Goal: Find contact information: Find contact information

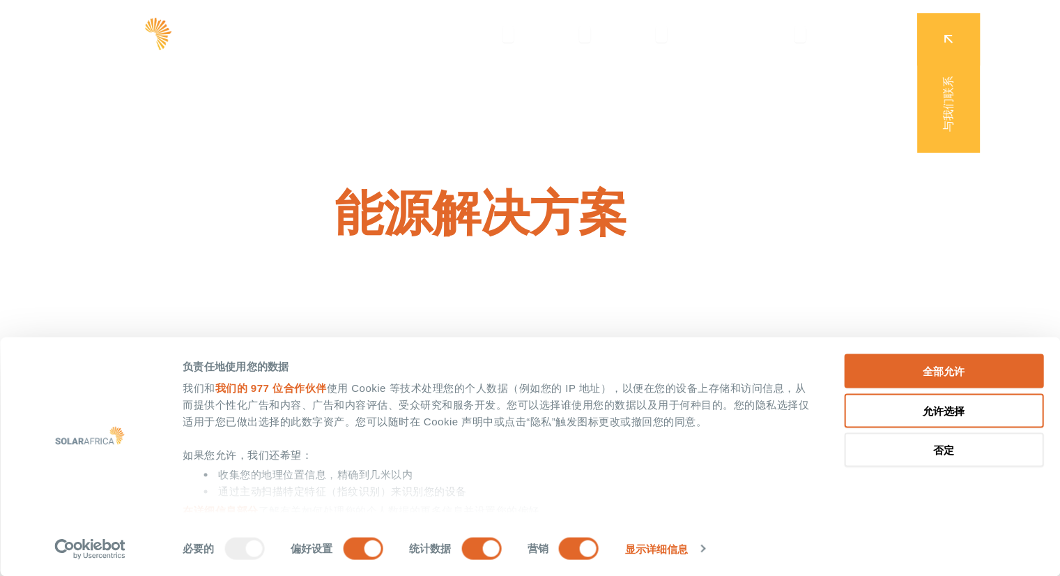
click at [338, 370] on div "负责任地使用您的数据" at bounding box center [498, 366] width 630 height 17
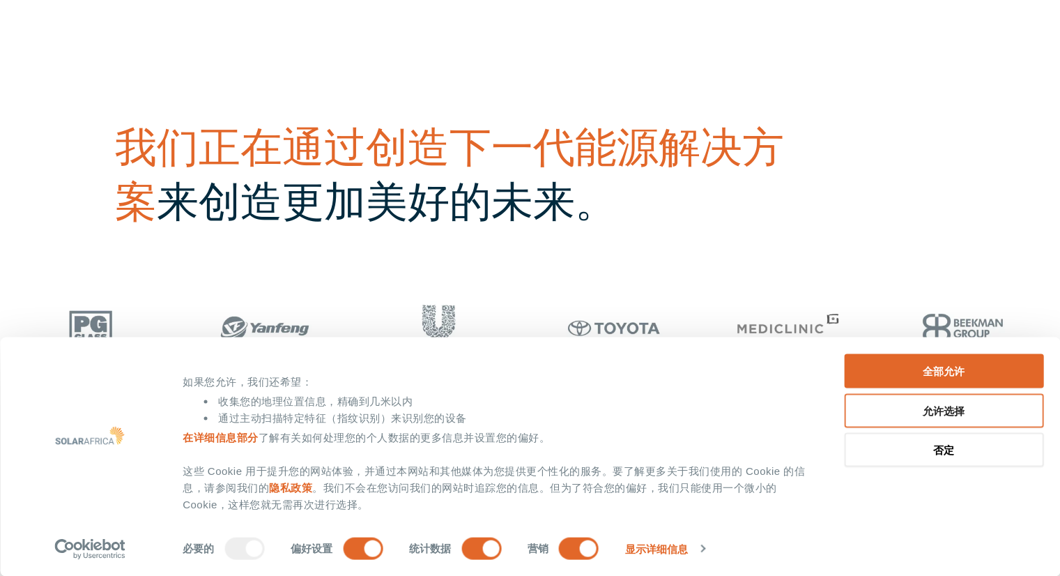
scroll to position [627, 0]
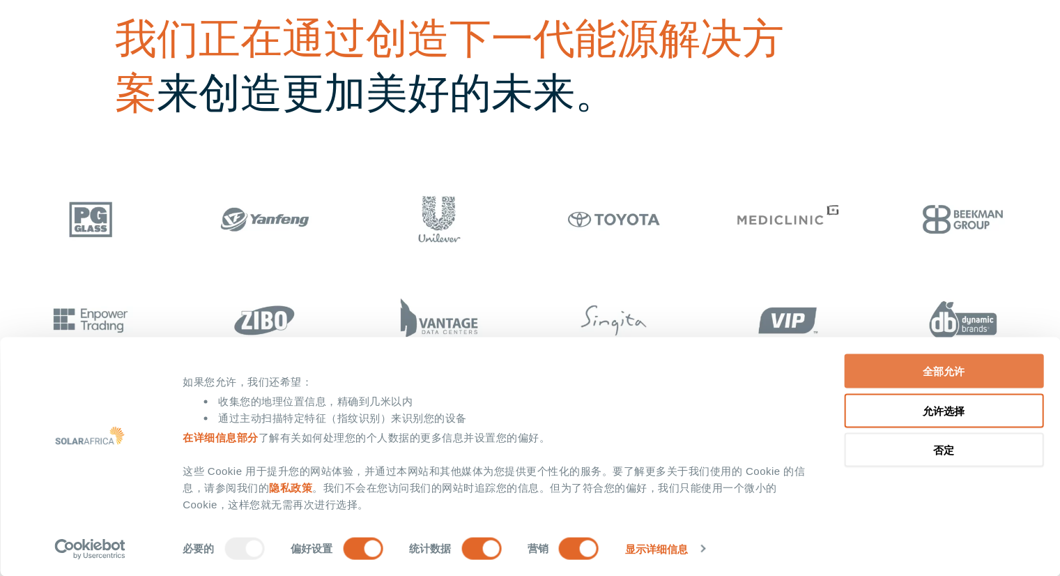
click at [956, 369] on font "全部允许" at bounding box center [944, 371] width 42 height 12
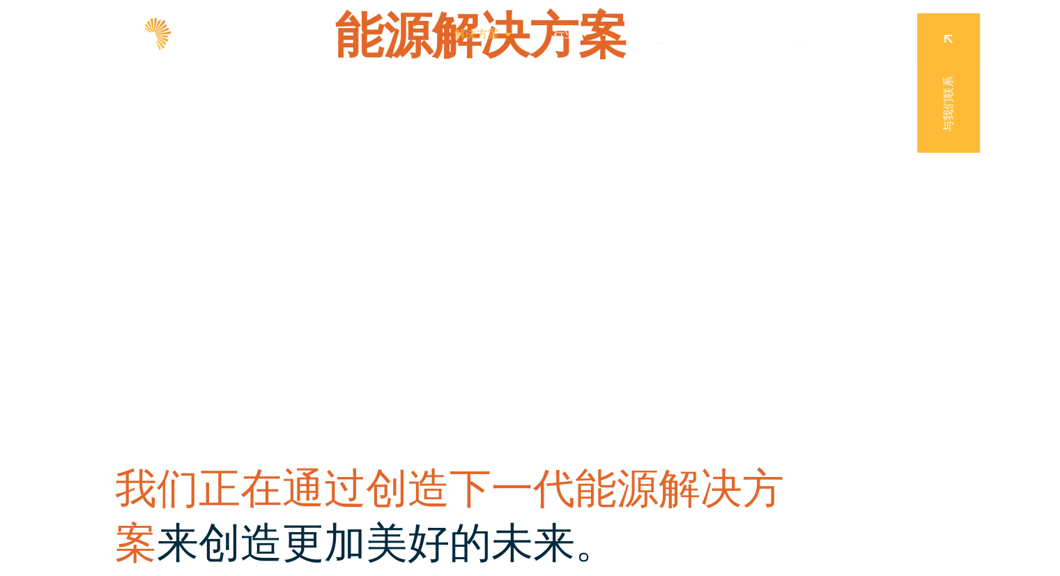
scroll to position [0, 0]
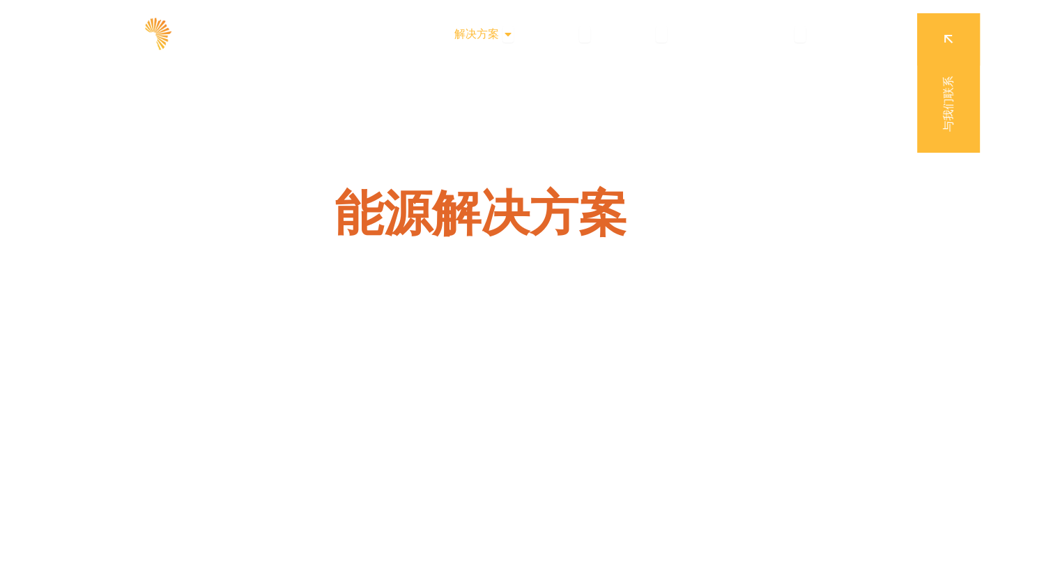
click at [487, 38] on font "解决方案" at bounding box center [476, 33] width 45 height 13
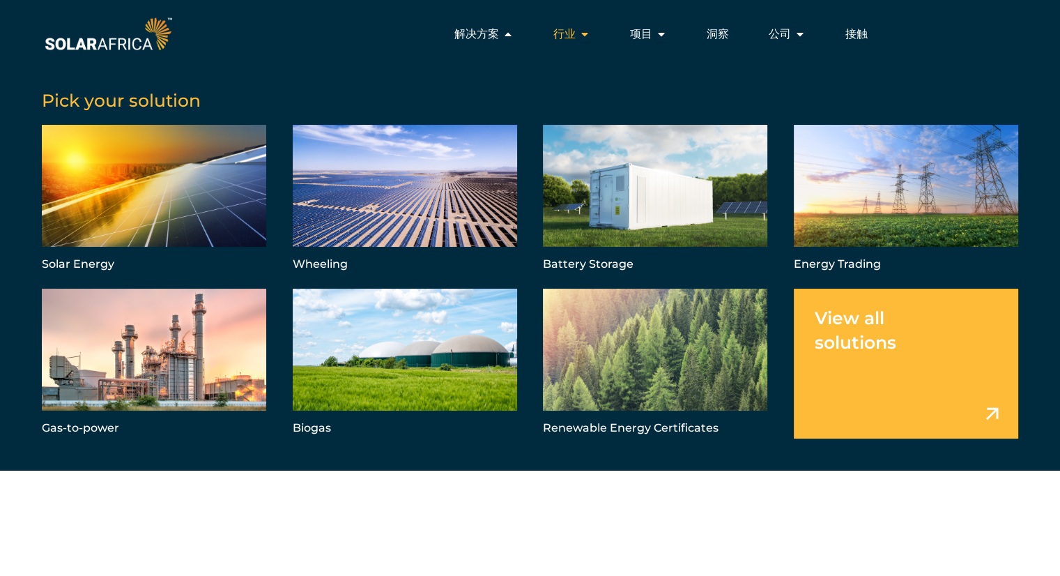
click at [572, 31] on font "行业" at bounding box center [564, 33] width 22 height 13
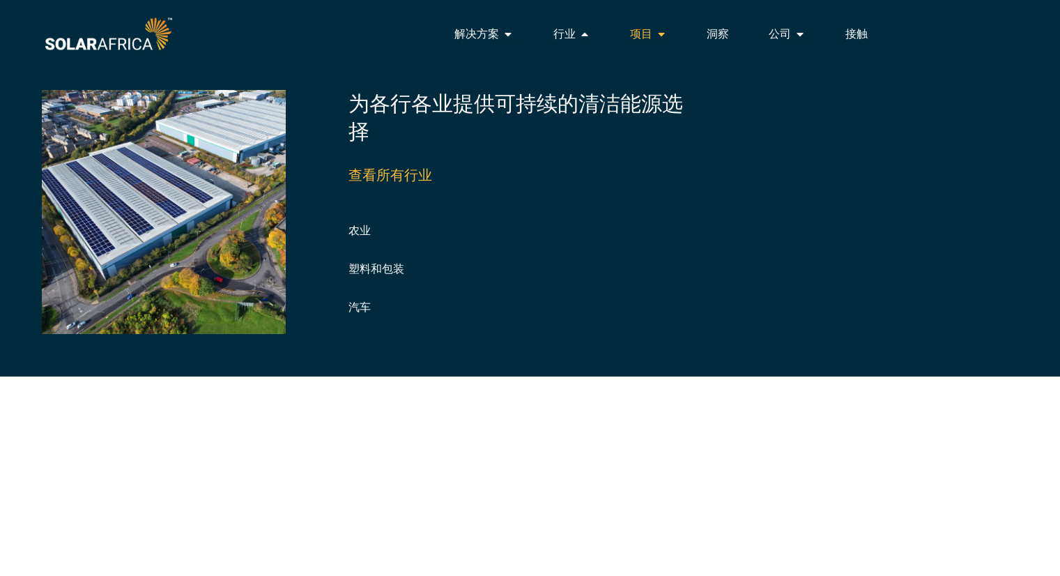
click at [645, 31] on font "项目" at bounding box center [641, 33] width 22 height 13
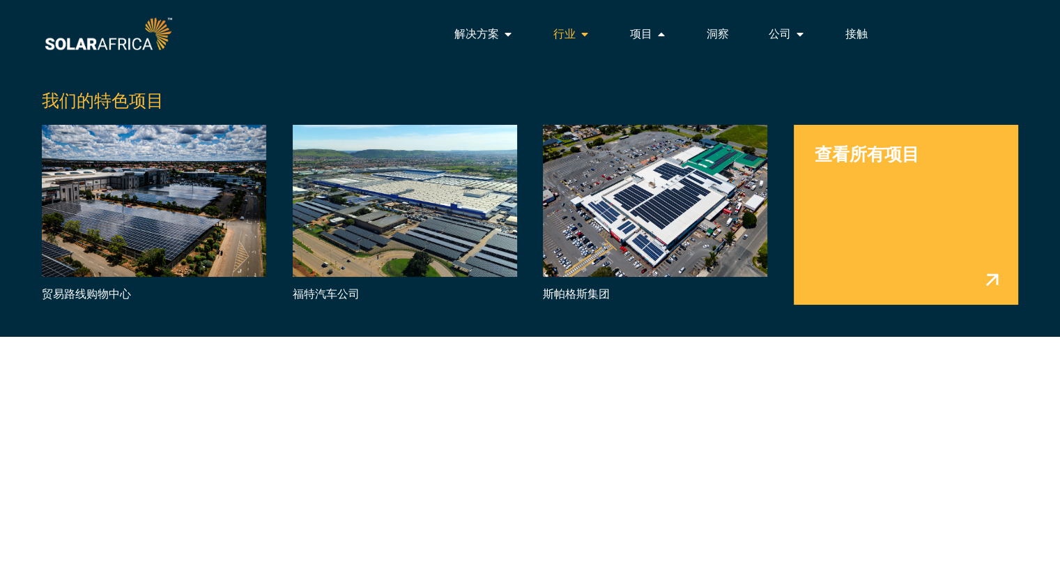
click at [563, 37] on font "行业" at bounding box center [564, 33] width 22 height 13
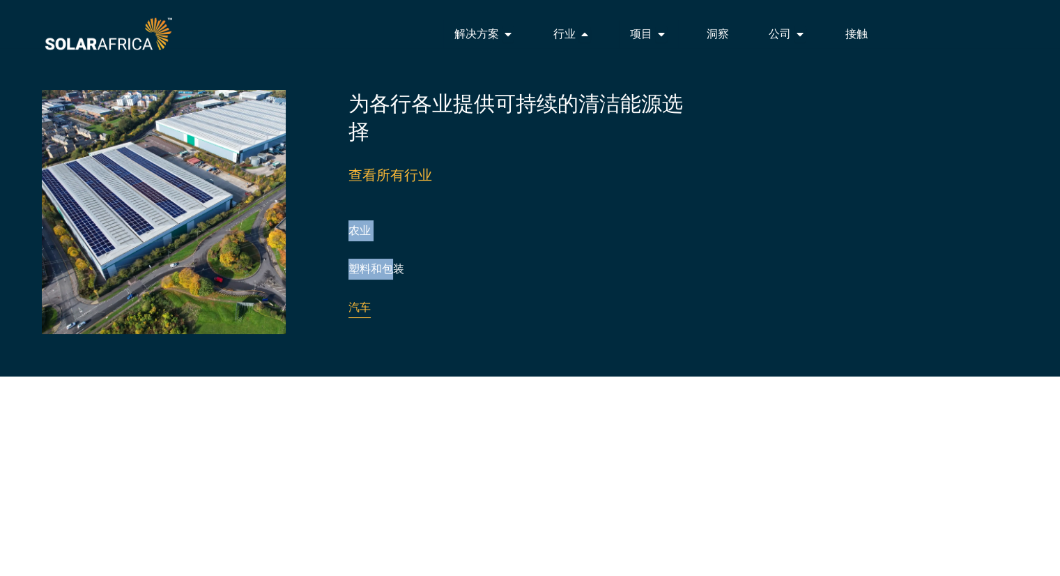
drag, startPoint x: 335, startPoint y: 227, endPoint x: 401, endPoint y: 313, distance: 108.9
click at [401, 313] on div "为各行各业提供可持续的清洁能源选择 查看所有行业 农业 制造业 零售 塑料和包装 [GEOGRAPHIC_DATA] 汽车 快速消费品 食品加工 酒店业 数据…" at bounding box center [530, 212] width 977 height 328
copy div "农业 制造业 零售 塑料和包装 企业园区 汽车"
click at [494, 348] on div "为各行各业提供可持续的清洁能源选择 查看所有行业 农业 制造业 零售 塑料和包装 [GEOGRAPHIC_DATA] 汽车 快速消费品 食品加工 酒店业 数据…" at bounding box center [530, 212] width 977 height 328
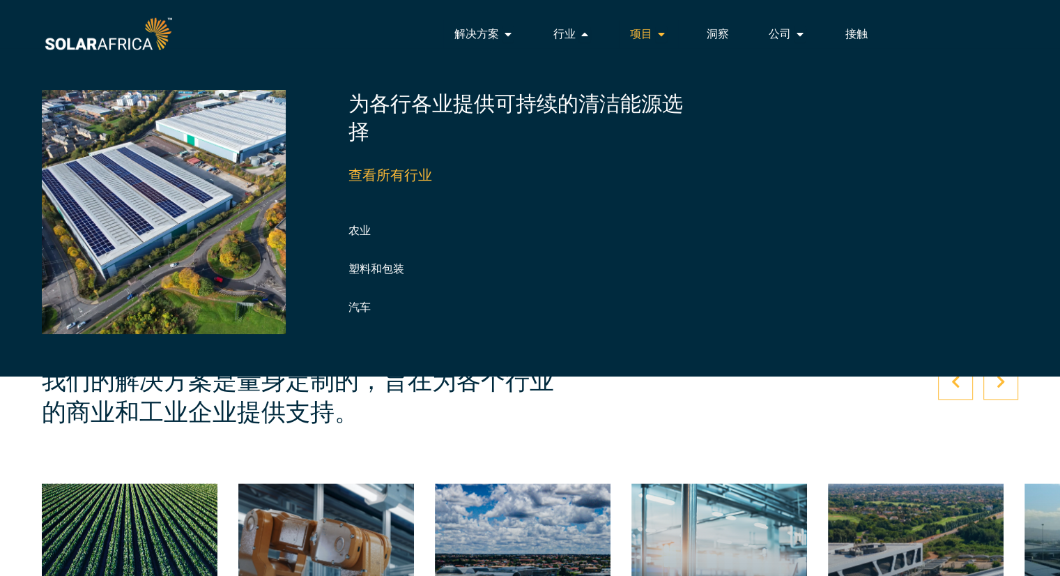
scroll to position [767, 0]
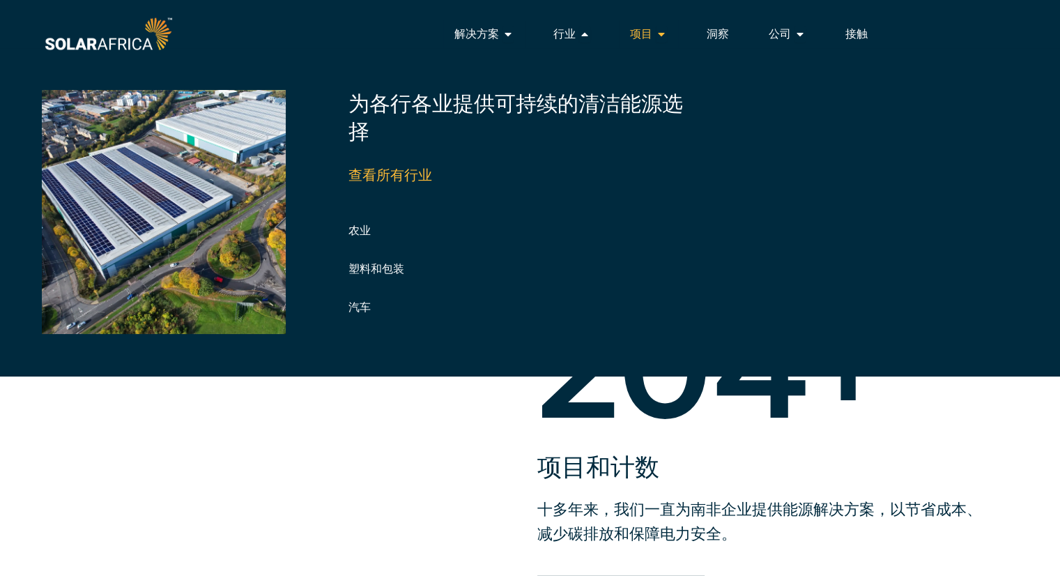
click at [652, 27] on div "项目 关闭项目 开放项目" at bounding box center [648, 34] width 59 height 28
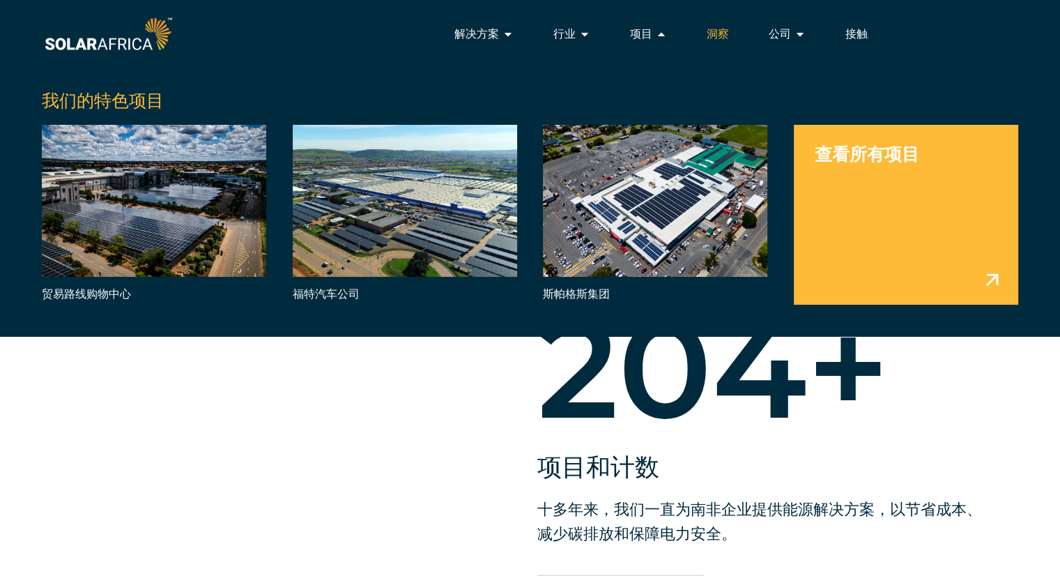
click at [713, 30] on font "洞察" at bounding box center [718, 33] width 22 height 13
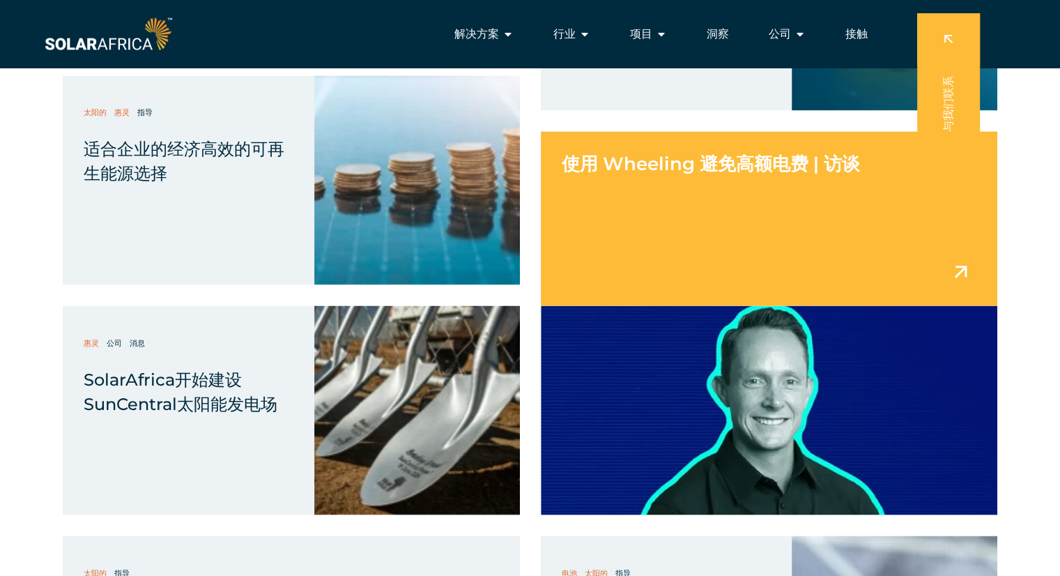
scroll to position [2370, 0]
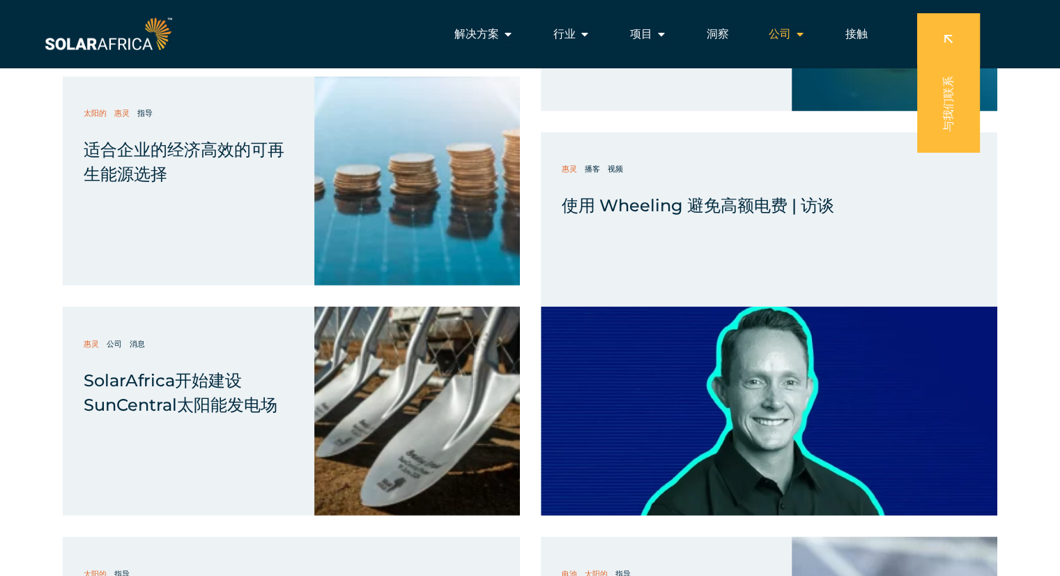
click at [806, 40] on div "公司 关闭公司 开放公司" at bounding box center [787, 34] width 59 height 28
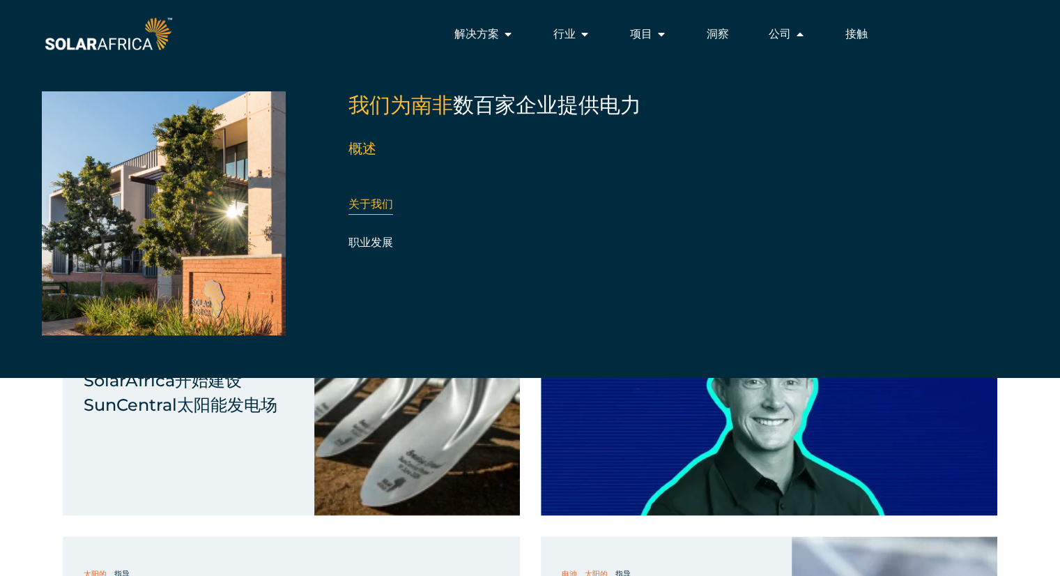
click at [374, 204] on font "关于我们" at bounding box center [371, 203] width 45 height 13
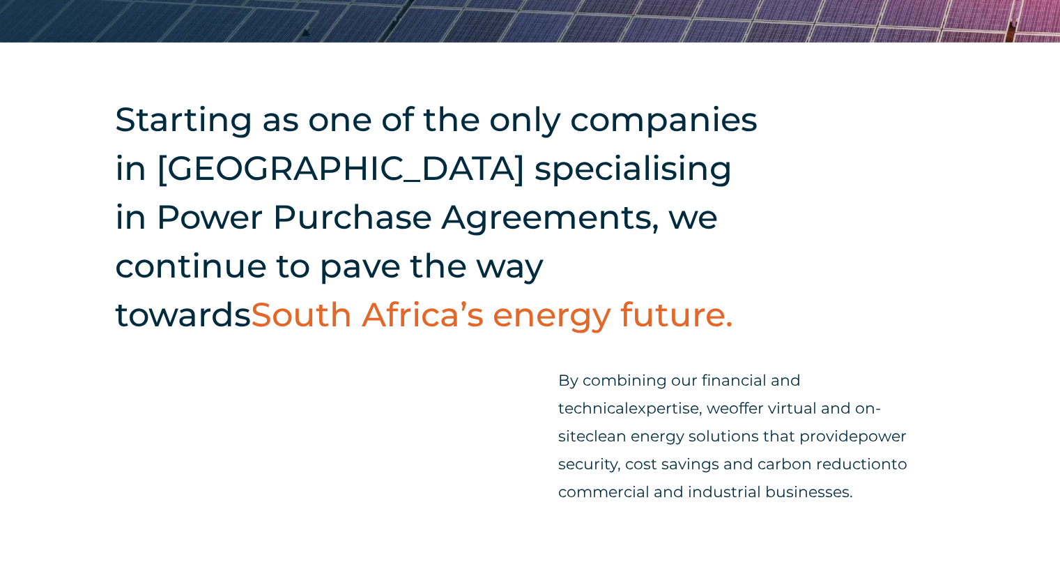
scroll to position [418, 0]
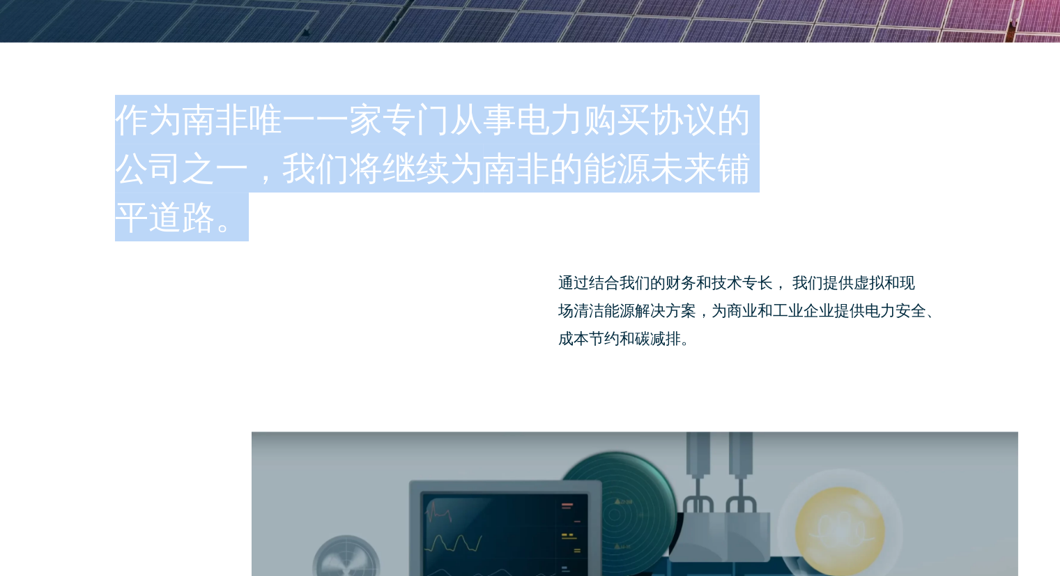
drag, startPoint x: 236, startPoint y: 245, endPoint x: 120, endPoint y: 130, distance: 162.7
click at [120, 130] on div "作为南非唯一一家专门从事电力购买协议的公司之一，我们将继续为 南非的能源未来铺平道路。 通过结合我们的财务和技术 专长 ， 我们 提供虚拟和现场 清洁能源解决…" at bounding box center [530, 238] width 1060 height 390
copy h2 "作为南非唯一一家专门从事电力购买协议的公司之一，我们将继续为 南非的能源未来铺平道路。"
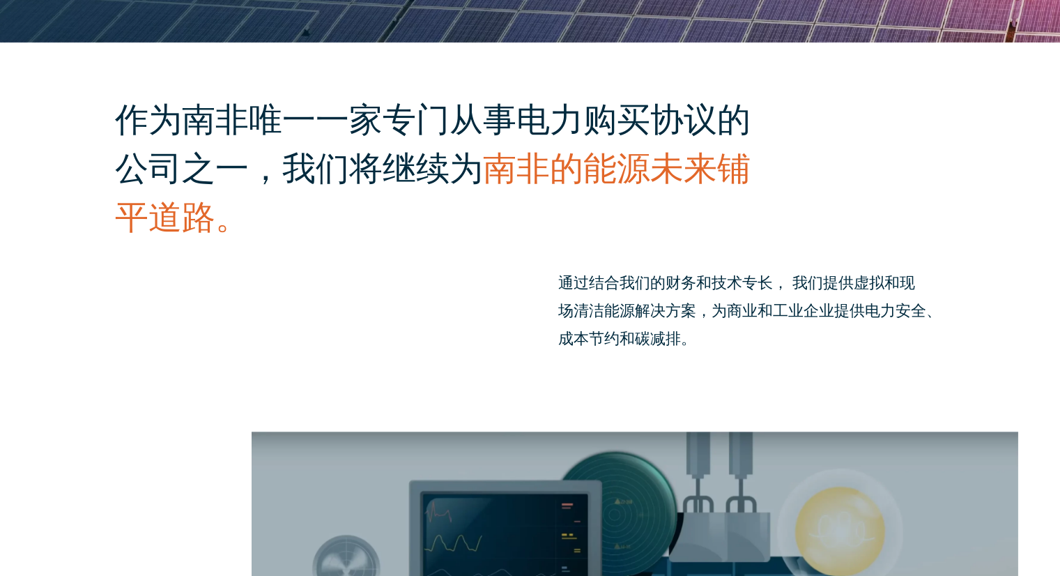
click at [687, 329] on font "电力安全、成本节约和碳减排。" at bounding box center [749, 324] width 383 height 47
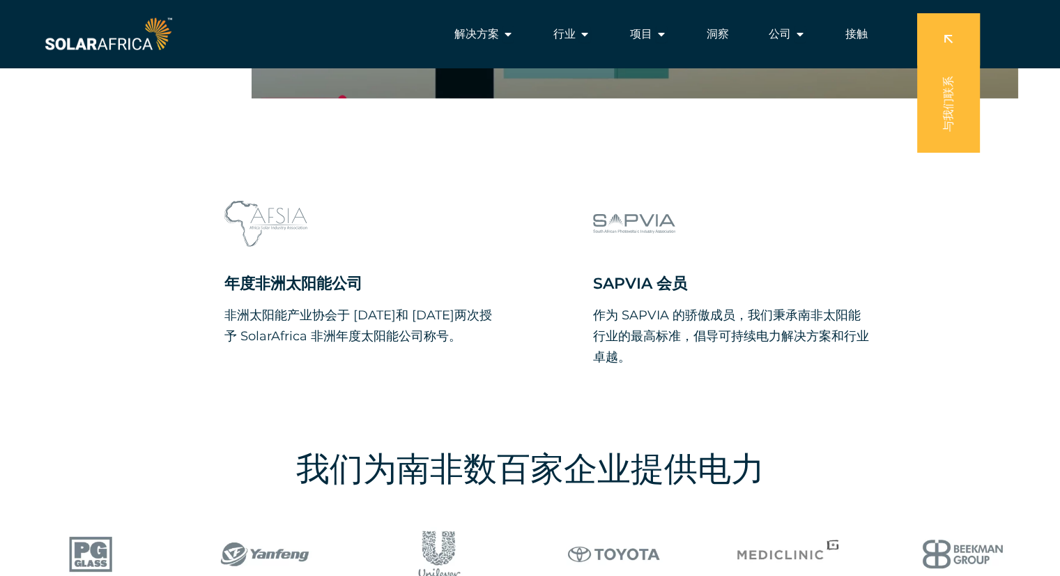
scroll to position [1115, 0]
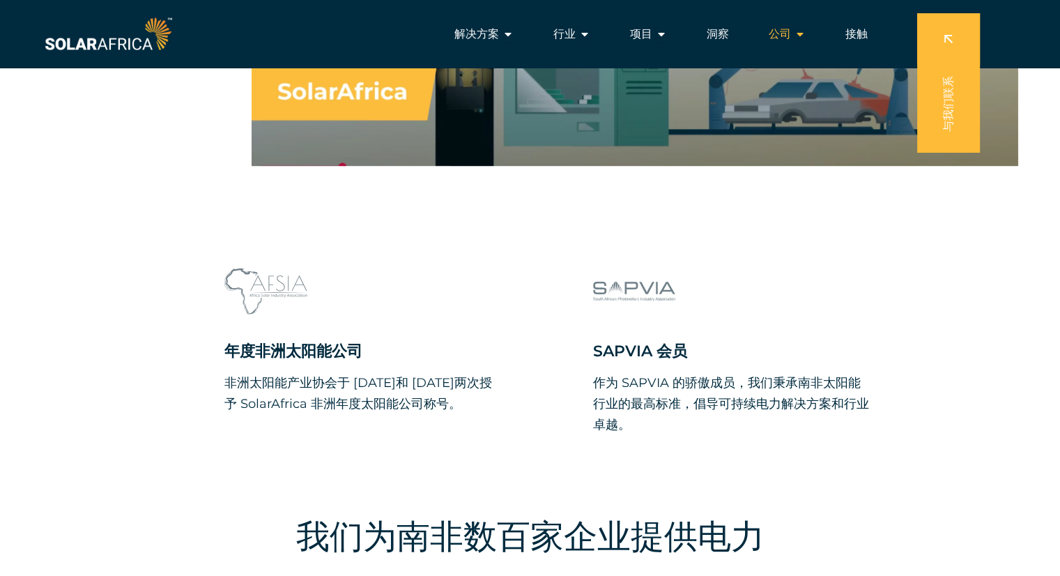
click at [782, 41] on font "公司" at bounding box center [780, 34] width 22 height 17
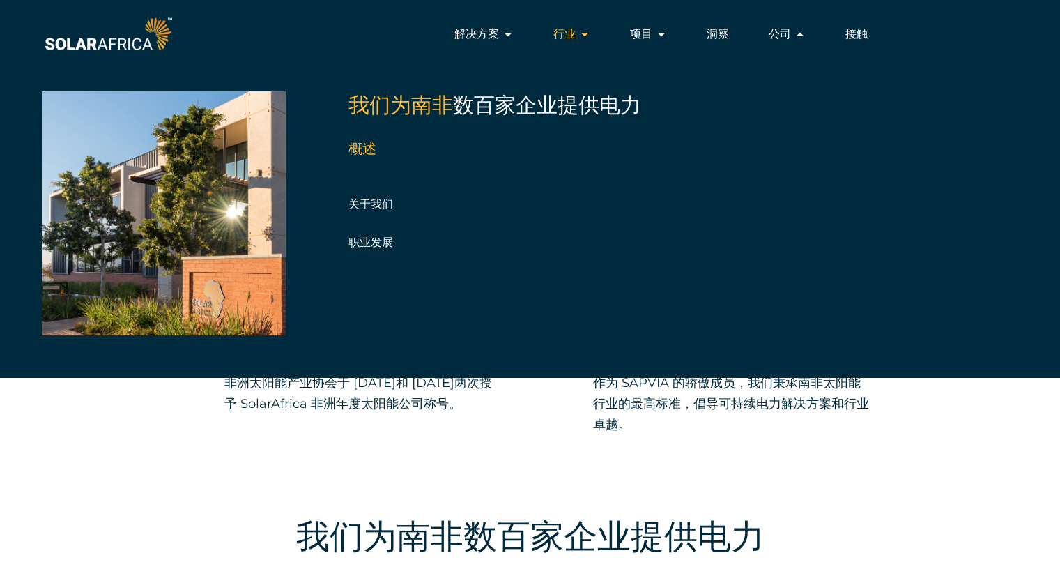
click at [555, 33] on font "行业" at bounding box center [564, 33] width 22 height 13
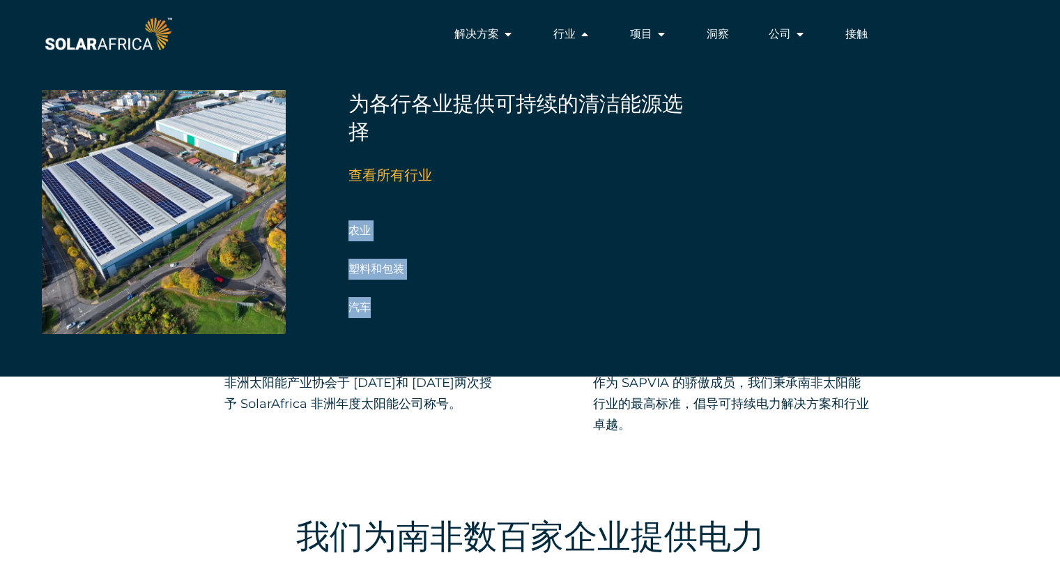
drag, startPoint x: 382, startPoint y: 324, endPoint x: 337, endPoint y: 231, distance: 103.8
click at [337, 231] on div "为各行各业提供可持续的清洁能源选择 查看所有行业 农业 制造业 零售 塑料和包装 [GEOGRAPHIC_DATA] 汽车 快速消费品 食品加工 酒店业 数据…" at bounding box center [530, 212] width 977 height 328
copy div "农业 制造业 零售 塑料和包装 企业园区 汽车"
click at [644, 36] on font "项目" at bounding box center [641, 33] width 22 height 13
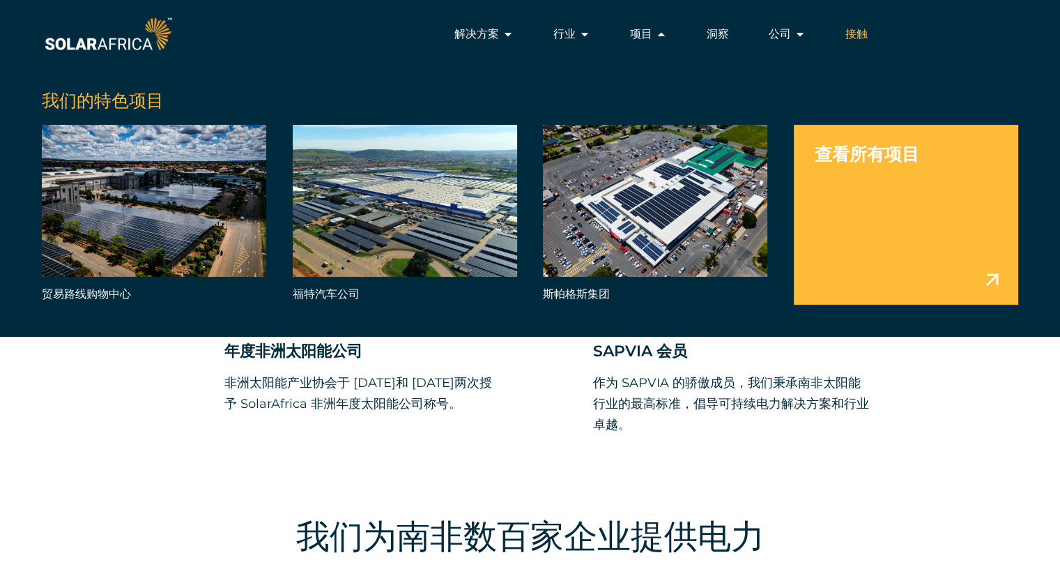
click at [850, 29] on font "接触" at bounding box center [857, 33] width 22 height 13
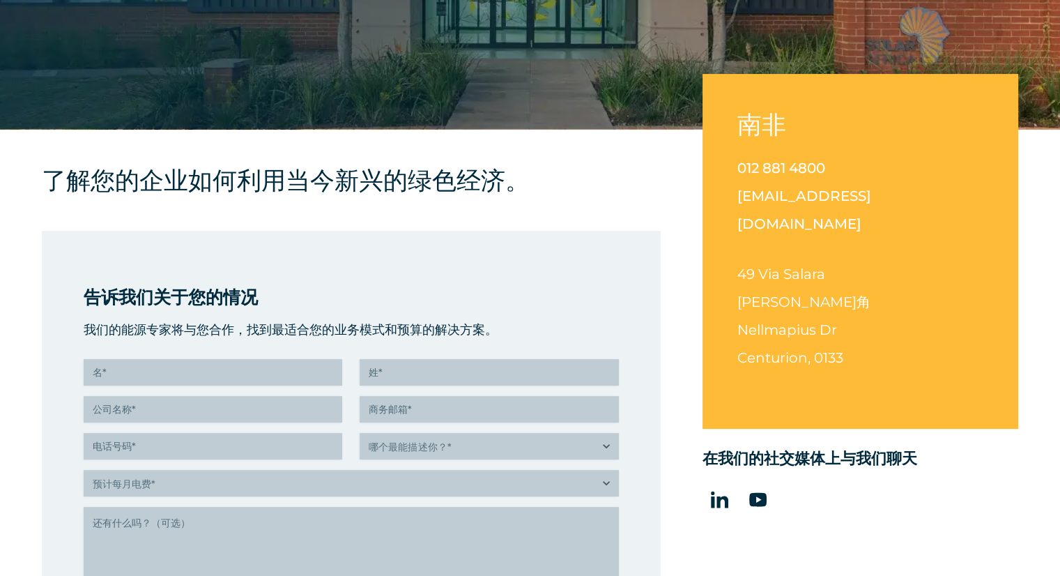
scroll to position [418, 0]
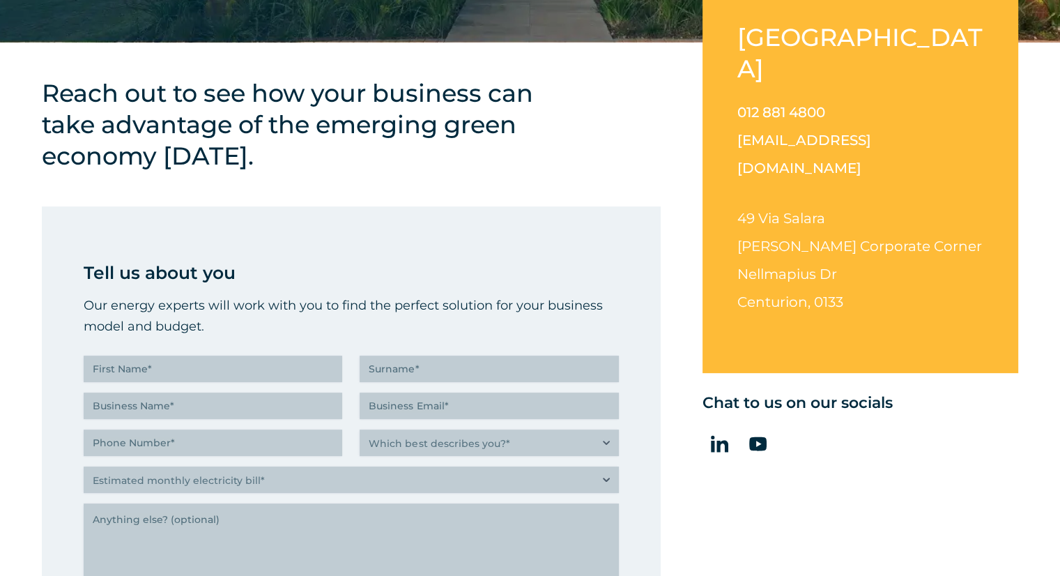
click at [837, 293] on span "Centurion, 0133" at bounding box center [790, 301] width 106 height 17
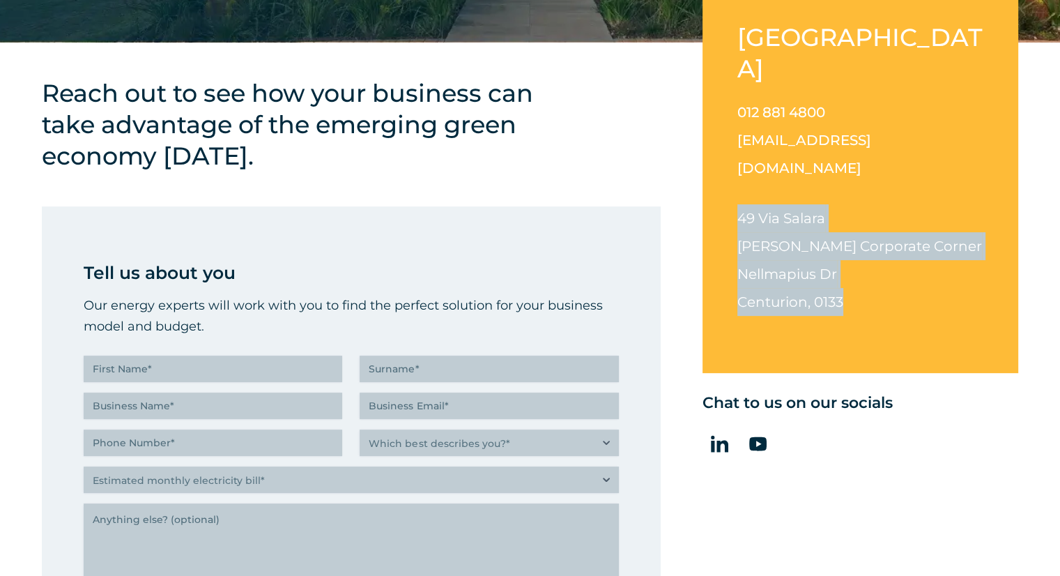
drag, startPoint x: 854, startPoint y: 250, endPoint x: 722, endPoint y: 143, distance: 169.9
click at [722, 143] on div "South Africa 012 881 4800 info@solarafrica.com 49 Via Salara Irene Corporate Co…" at bounding box center [861, 180] width 316 height 386
copy p "49 Via Salara Irene Corporate Corner Nellmapius Dr Centurion, 0133"
click at [854, 124] on div "012 881 4800 info@solarafrica.com 49 Via Salara Irene Corporate Corner Nellmapi…" at bounding box center [860, 218] width 246 height 240
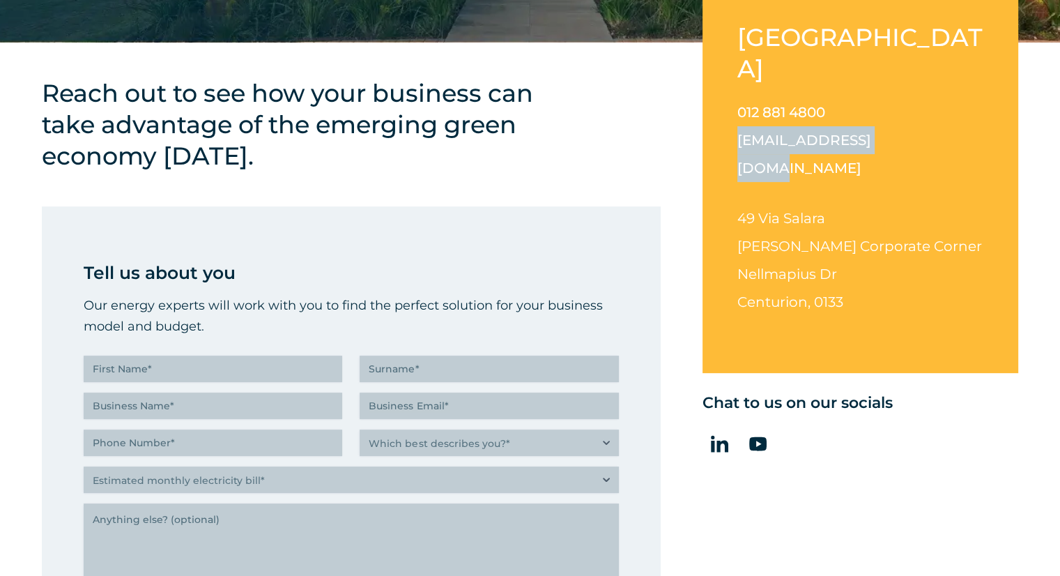
drag, startPoint x: 941, startPoint y: 100, endPoint x: 731, endPoint y: 113, distance: 210.9
click at [731, 113] on div "South Africa 012 881 4800 info@solarafrica.com 49 Via Salara Irene Corporate Co…" at bounding box center [861, 180] width 316 height 386
copy link "[EMAIL_ADDRESS][DOMAIN_NAME]"
click at [885, 61] on div "South Africa 012 881 4800 info@solarafrica.com 49 Via Salara Irene Corporate Co…" at bounding box center [861, 180] width 316 height 386
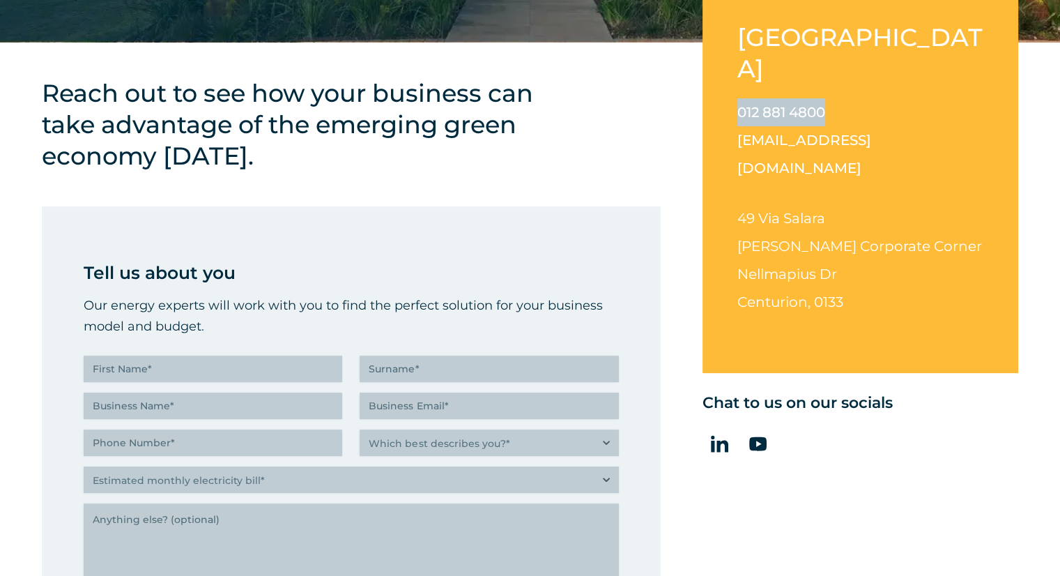
drag, startPoint x: 880, startPoint y: 72, endPoint x: 724, endPoint y: 74, distance: 156.1
click at [724, 74] on div "South Africa 012 881 4800 info@solarafrica.com 49 Via Salara Irene Corporate Co…" at bounding box center [861, 180] width 316 height 386
copy link "012 881 4800"
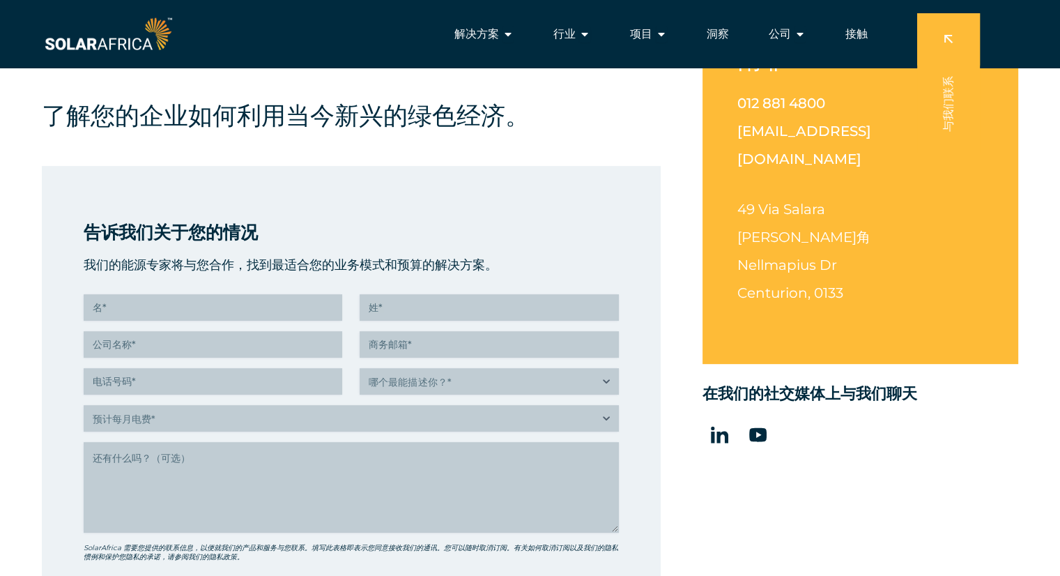
scroll to position [279, 0]
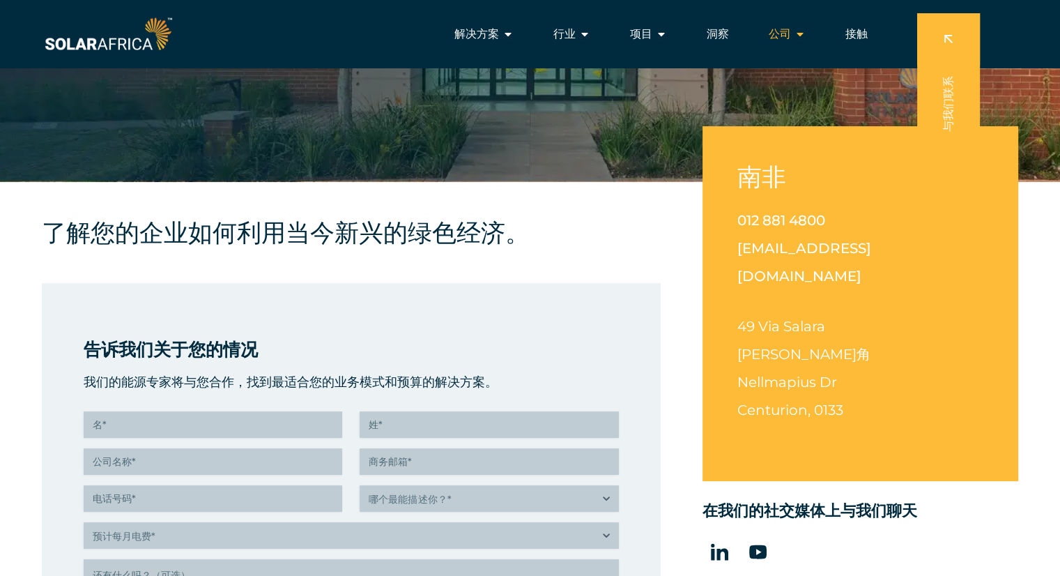
click at [791, 31] on div "公司 关闭公司 开放公司" at bounding box center [787, 34] width 59 height 28
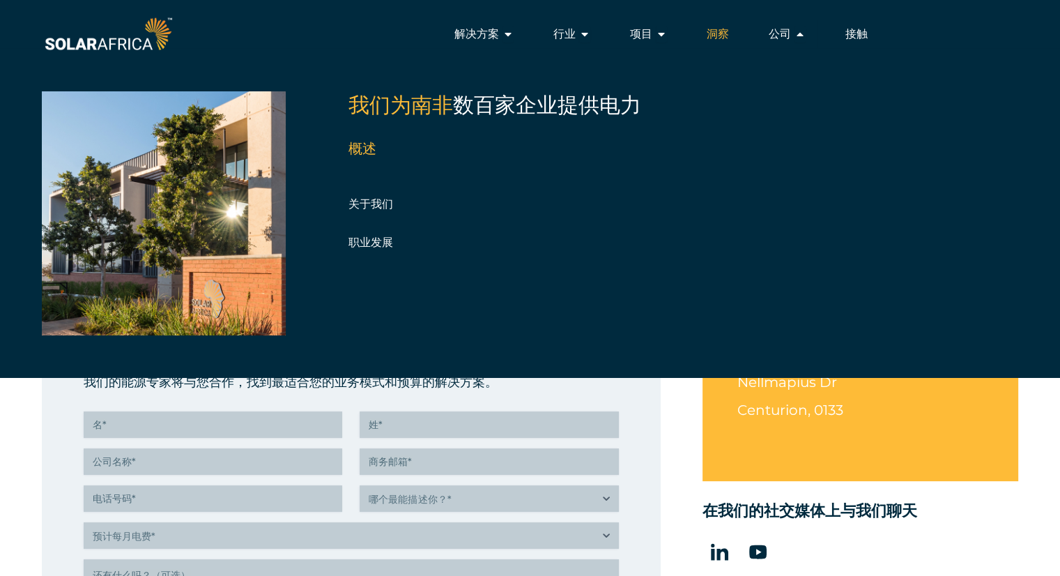
click at [711, 34] on font "洞察" at bounding box center [718, 33] width 22 height 13
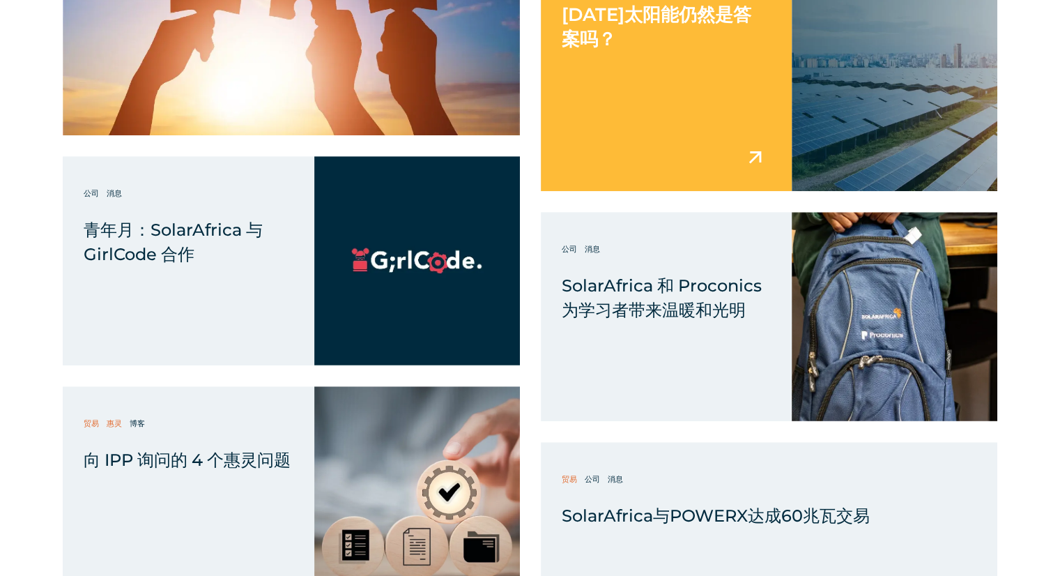
scroll to position [1185, 0]
